Goal: Find specific page/section: Find specific page/section

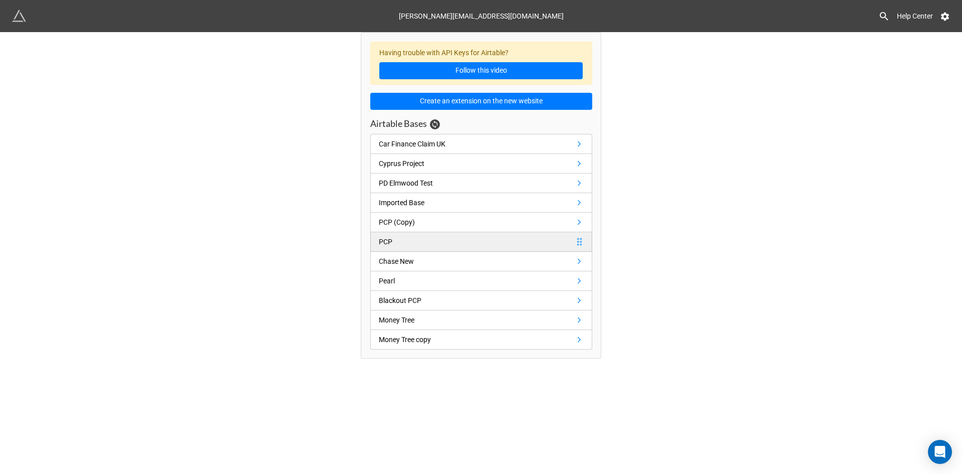
click at [470, 241] on link "PCP" at bounding box center [481, 242] width 222 height 20
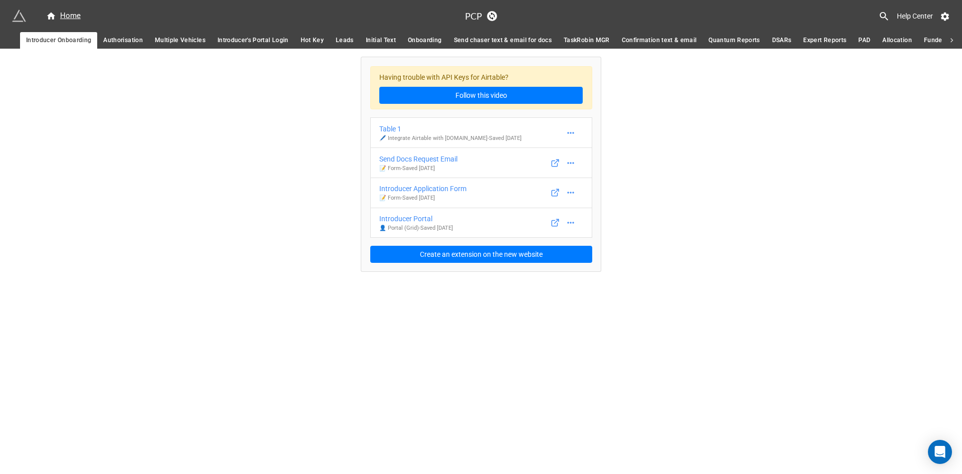
click at [131, 37] on span "Authorisation" at bounding box center [123, 40] width 40 height 11
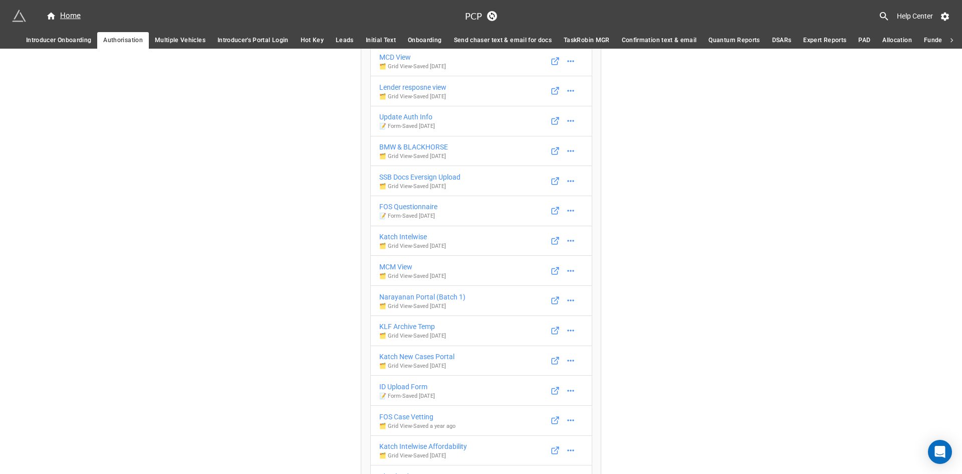
scroll to position [1927, 0]
click at [555, 242] on icon at bounding box center [555, 242] width 6 height 6
click at [514, 233] on link "Katch Intelwise DCA 🗂️ Grid View - Saved [DATE]" at bounding box center [481, 241] width 222 height 31
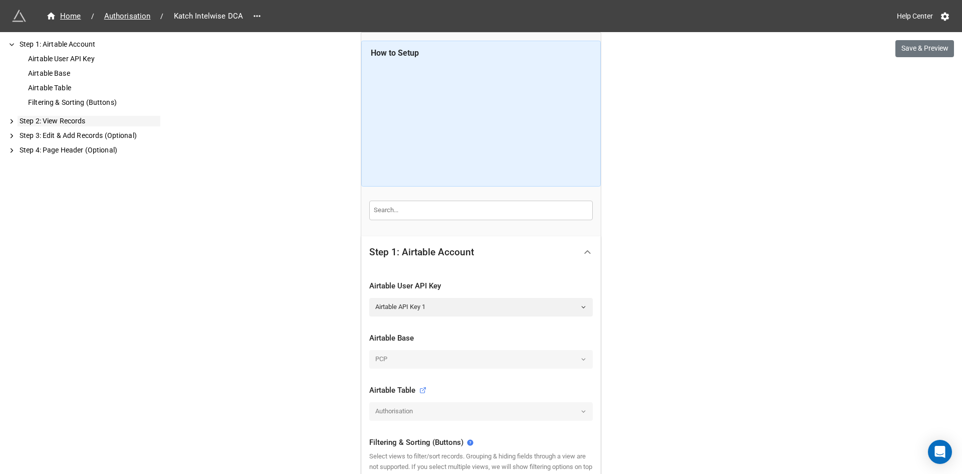
click at [60, 122] on div "Step 2: View Records" at bounding box center [89, 121] width 143 height 11
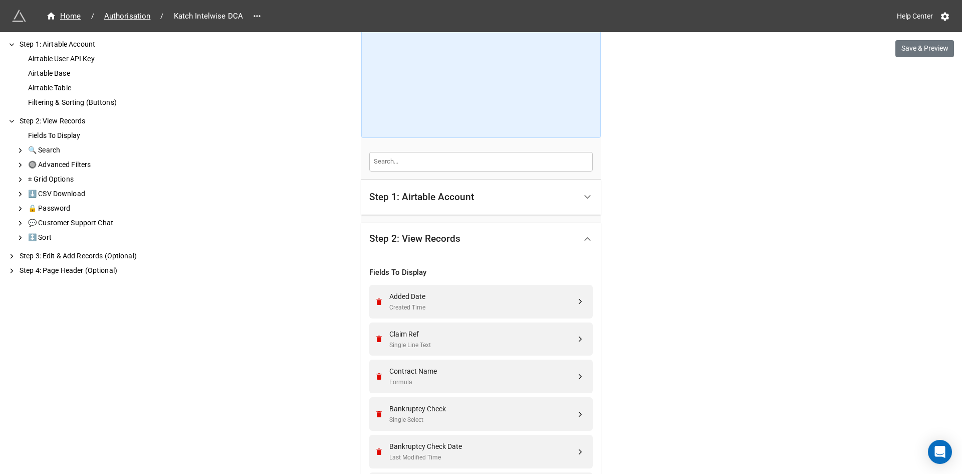
scroll to position [51, 0]
click at [63, 208] on div "🔒 Password" at bounding box center [93, 208] width 134 height 11
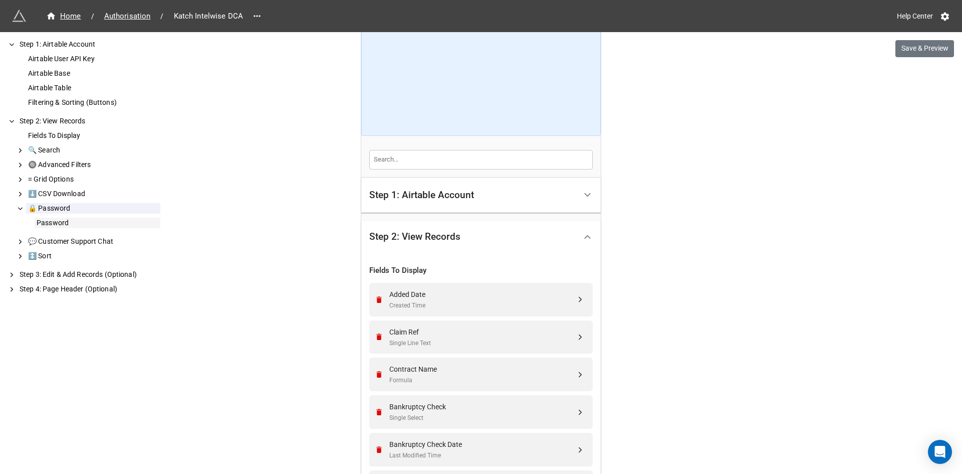
click at [71, 222] on div "Password" at bounding box center [98, 223] width 126 height 11
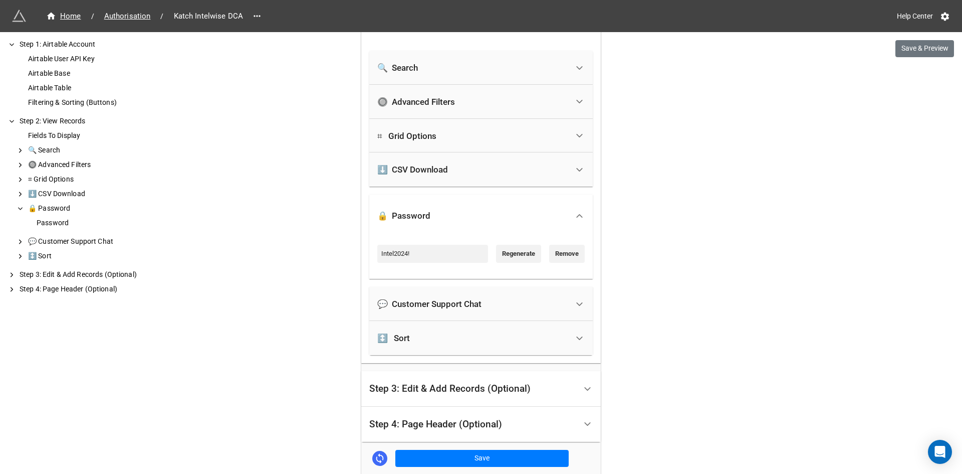
scroll to position [1212, 0]
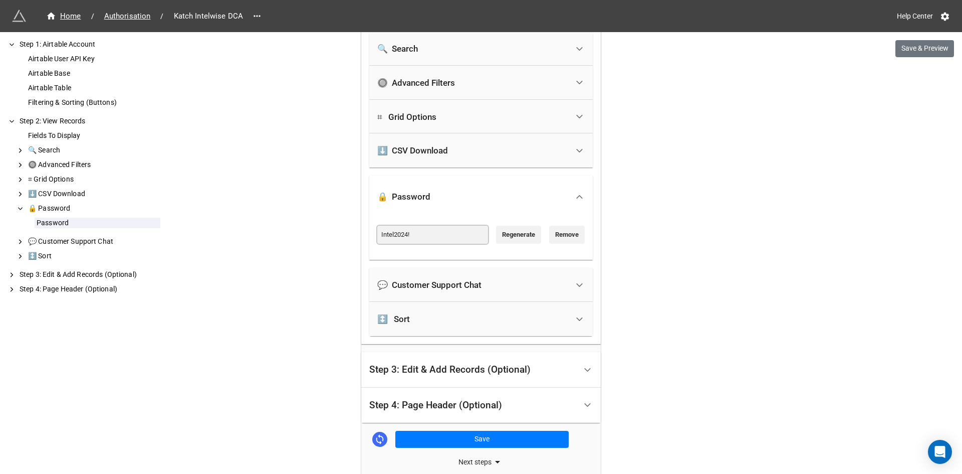
click at [457, 238] on input "Intel2024!" at bounding box center [432, 235] width 111 height 18
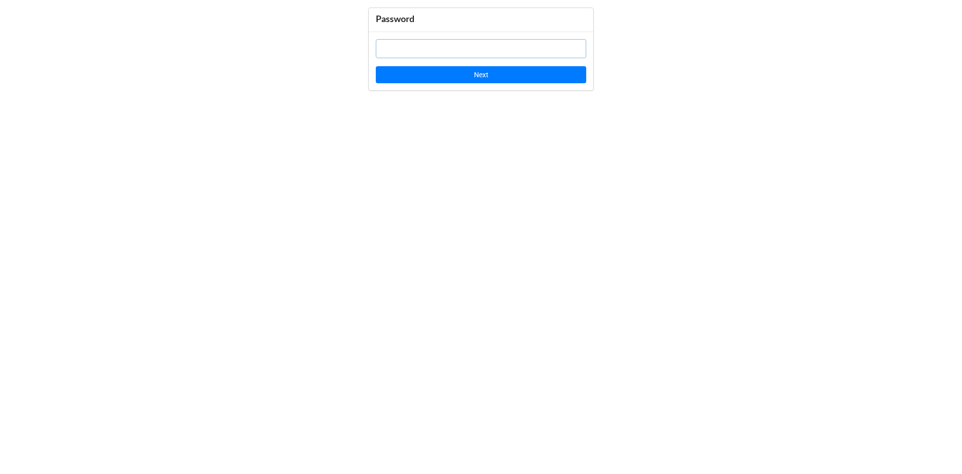
click at [503, 51] on input "text" at bounding box center [481, 48] width 211 height 19
paste input "Intel2024!"
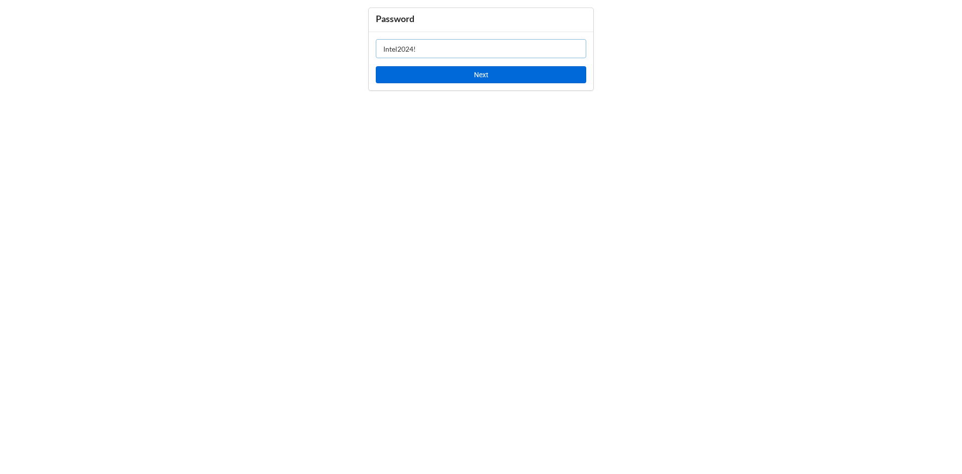
type input "Intel2024!"
click at [507, 77] on button "Next" at bounding box center [481, 74] width 211 height 17
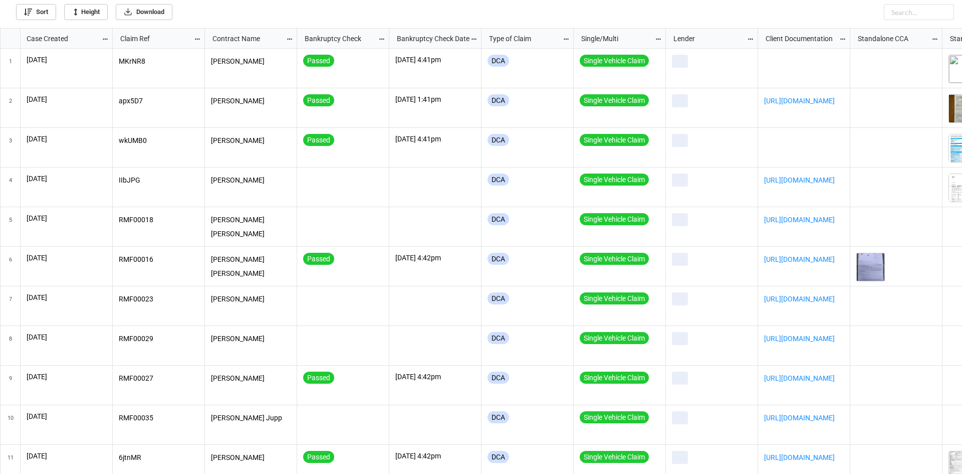
scroll to position [440, 956]
